Goal: Navigation & Orientation: Understand site structure

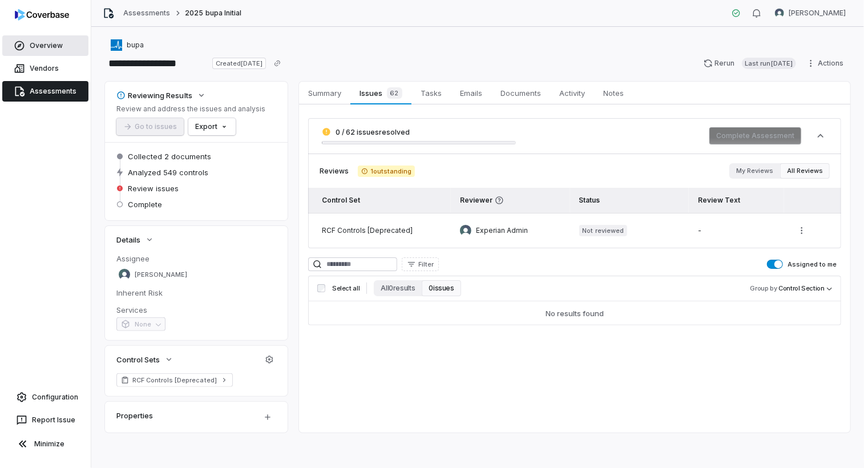
click at [33, 45] on link "Overview" at bounding box center [45, 45] width 86 height 21
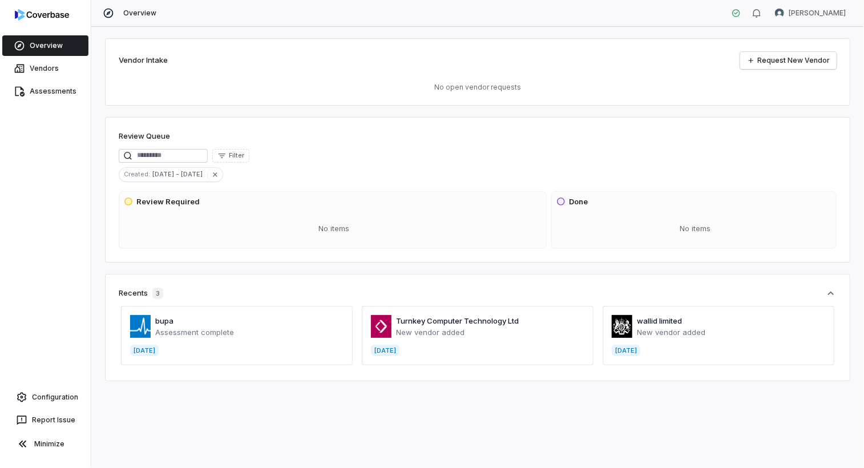
click at [460, 339] on span at bounding box center [478, 335] width 232 height 59
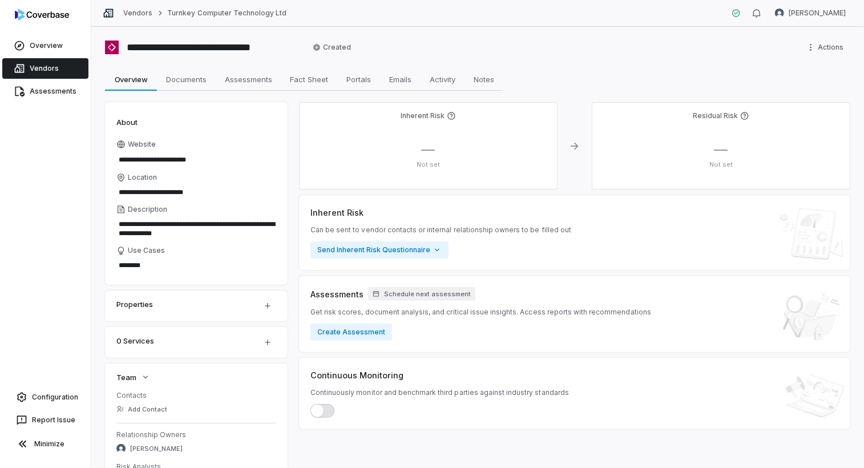
click at [29, 70] on link "Vendors" at bounding box center [45, 68] width 86 height 21
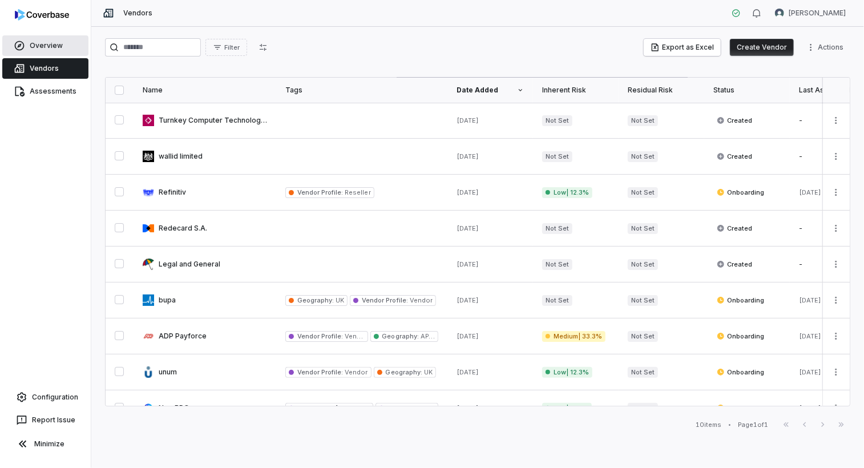
click at [50, 45] on link "Overview" at bounding box center [45, 45] width 86 height 21
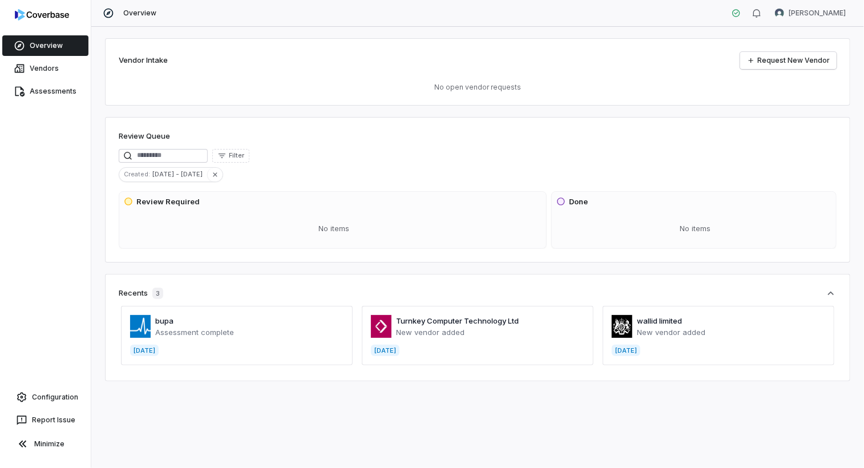
click at [688, 335] on span at bounding box center [718, 335] width 232 height 59
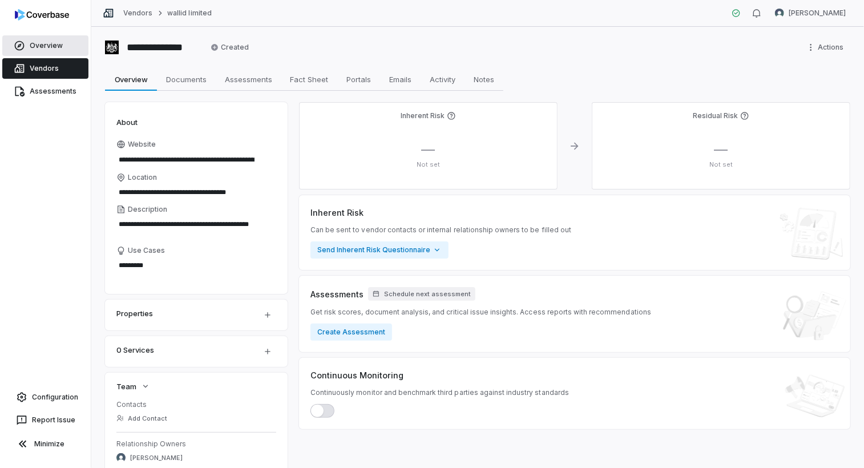
click at [59, 43] on link "Overview" at bounding box center [45, 45] width 86 height 21
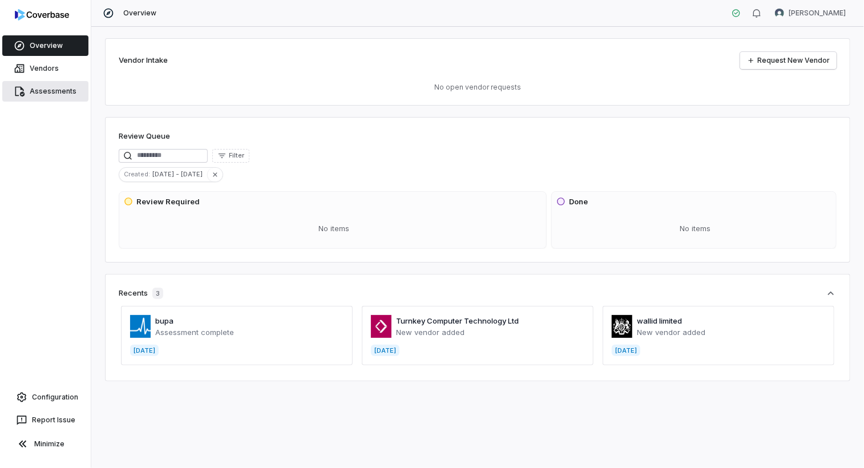
click at [66, 87] on link "Assessments" at bounding box center [45, 91] width 86 height 21
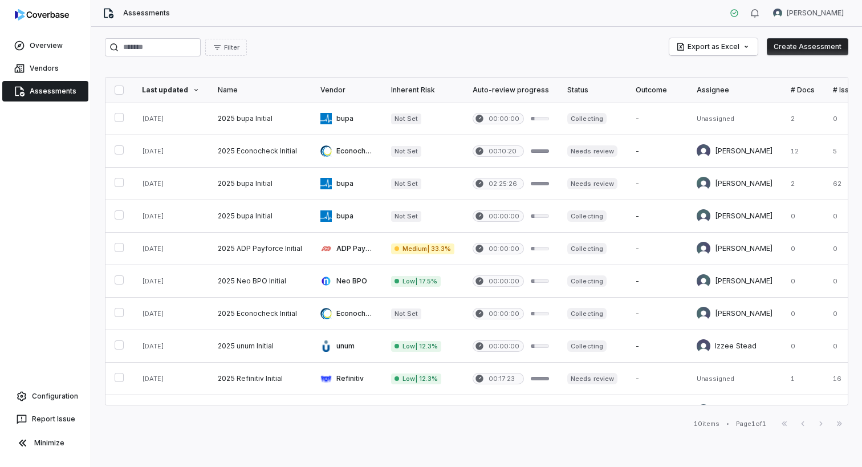
click at [25, 139] on div "Overview Vendors Assessments Configuration Report Issue Minimize" at bounding box center [45, 233] width 91 height 467
